Goal: Book appointment/travel/reservation

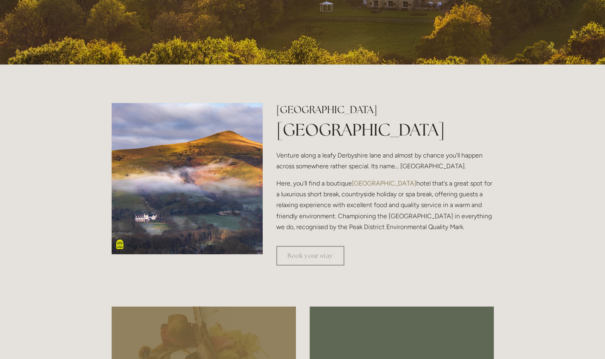
scroll to position [251, 0]
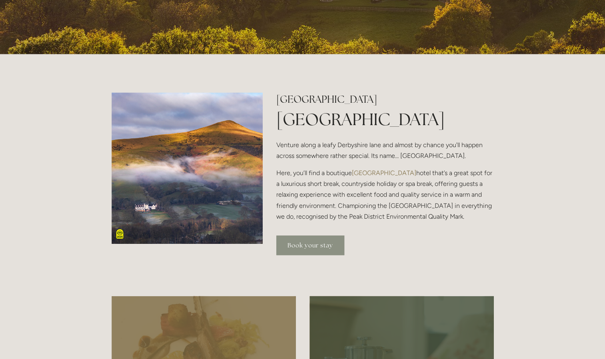
click at [305, 246] on link "Book your stay" at bounding box center [310, 245] width 68 height 20
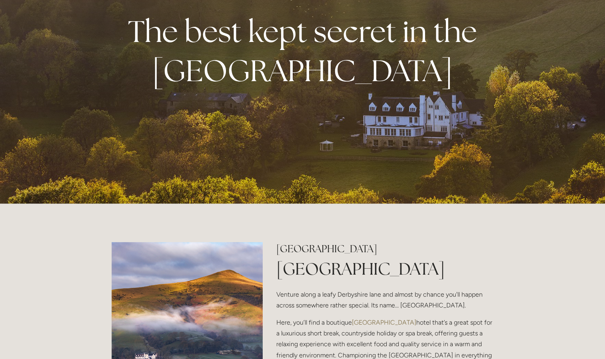
scroll to position [0, 0]
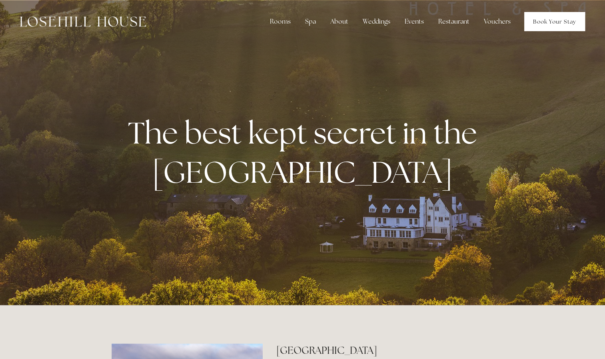
click at [556, 19] on link "Book Your Stay" at bounding box center [554, 21] width 61 height 19
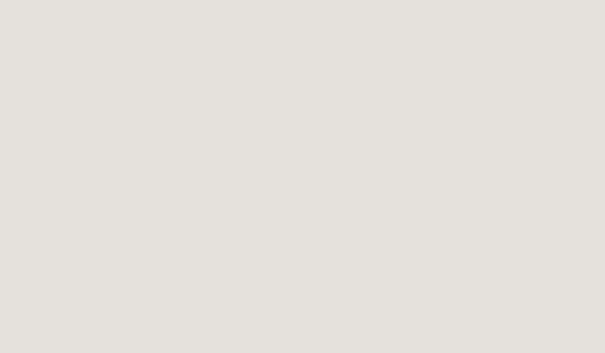
scroll to position [1218, 0]
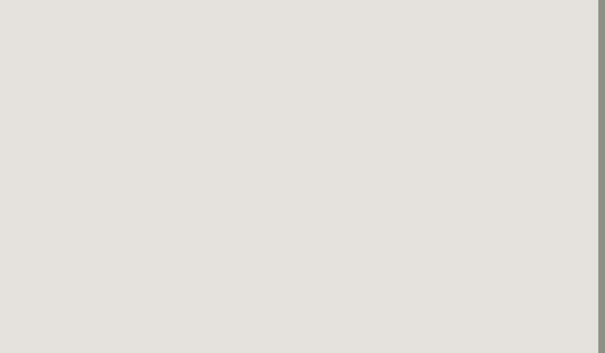
scroll to position [1215, 7]
